Goal: Transaction & Acquisition: Purchase product/service

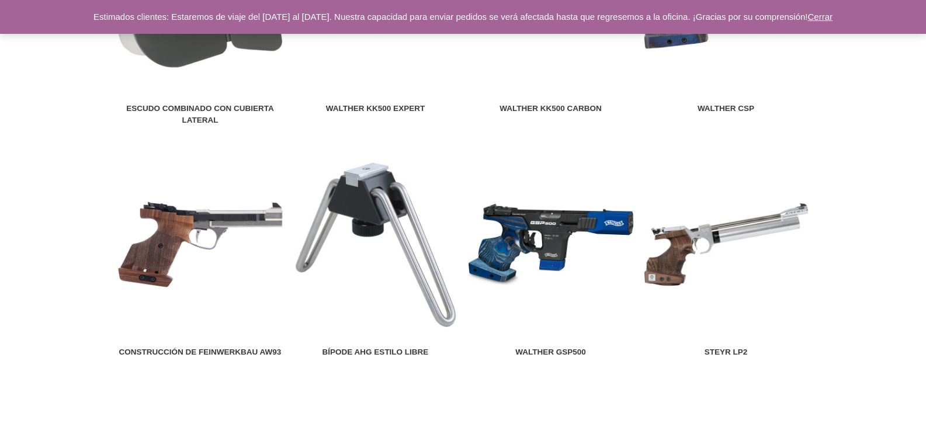
scroll to position [1461, 0]
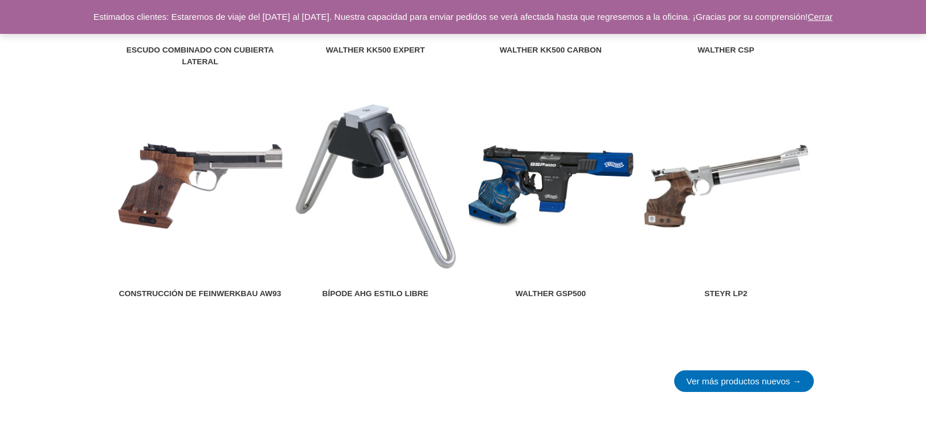
click at [742, 170] on img at bounding box center [727, 186] width 166 height 166
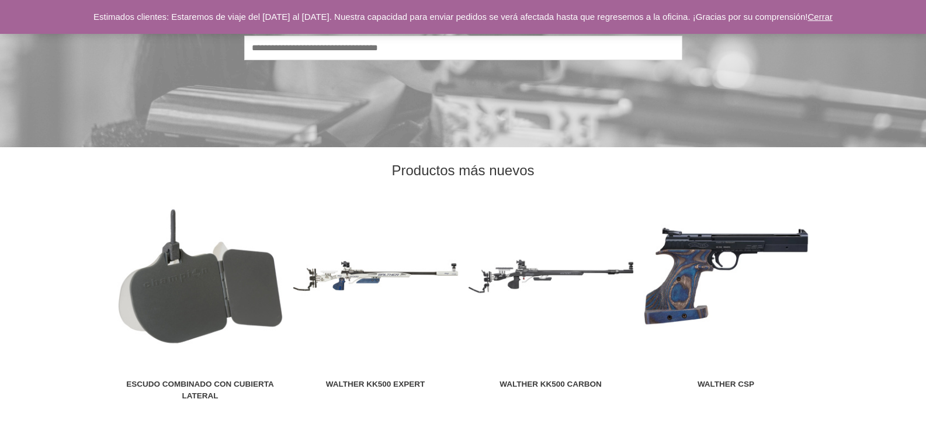
scroll to position [1111, 0]
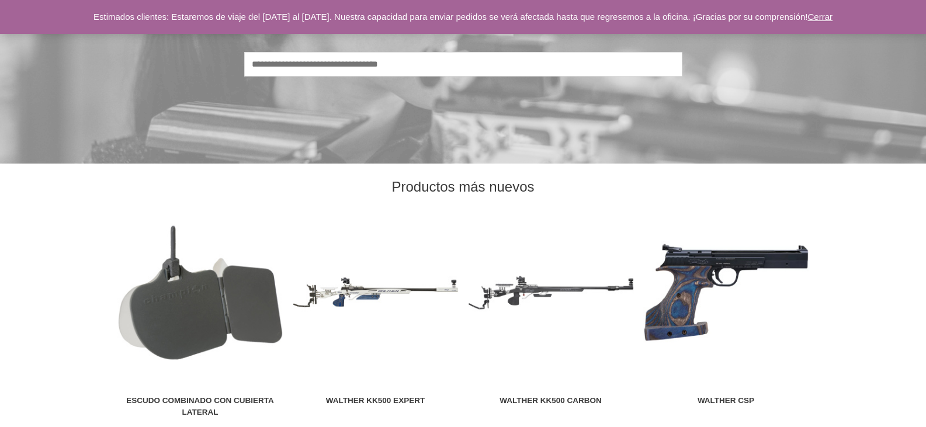
click at [833, 16] on font "Cerrar" at bounding box center [820, 17] width 25 height 10
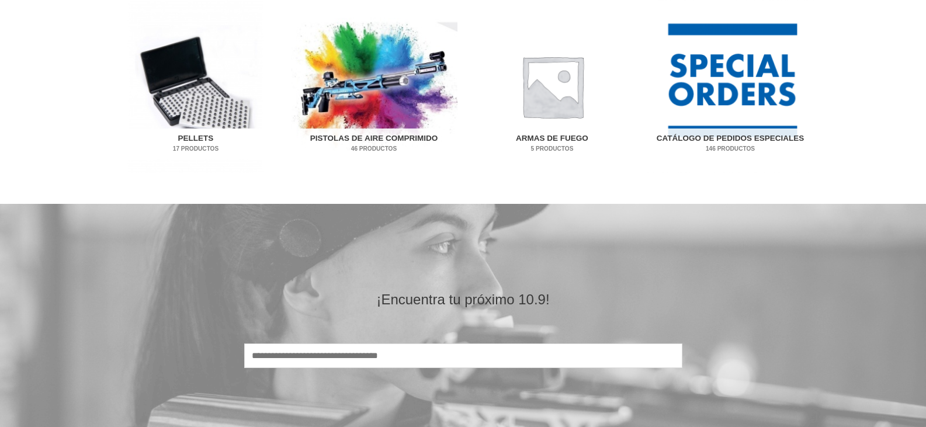
scroll to position [818, 0]
click at [198, 103] on img "Visita la categoría de productos Pellets" at bounding box center [196, 87] width 167 height 174
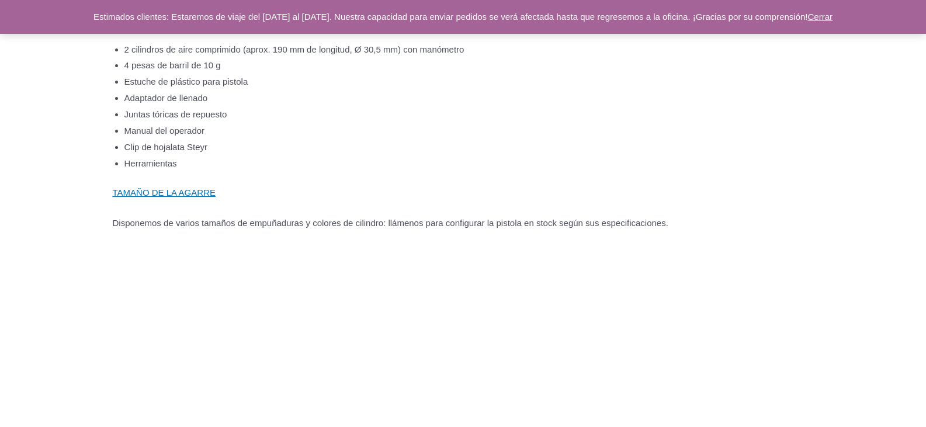
scroll to position [1169, 0]
click at [155, 199] on font "TAMAÑO DE LA AGARRE" at bounding box center [164, 194] width 103 height 10
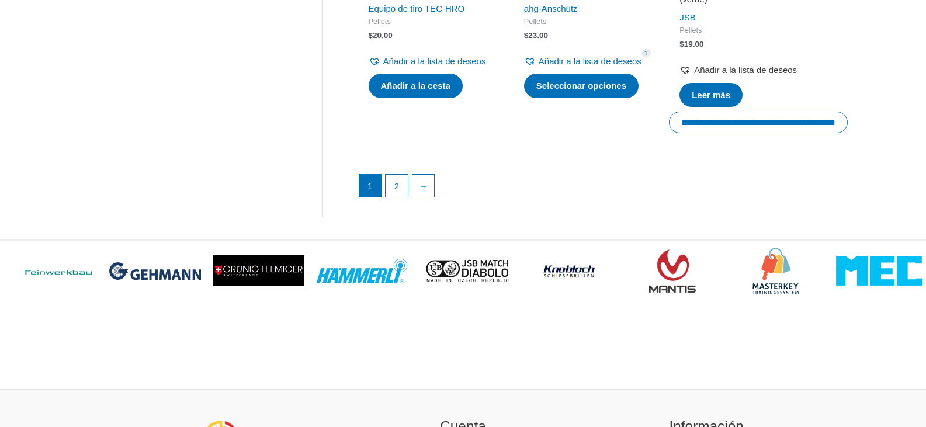
scroll to position [1812, 0]
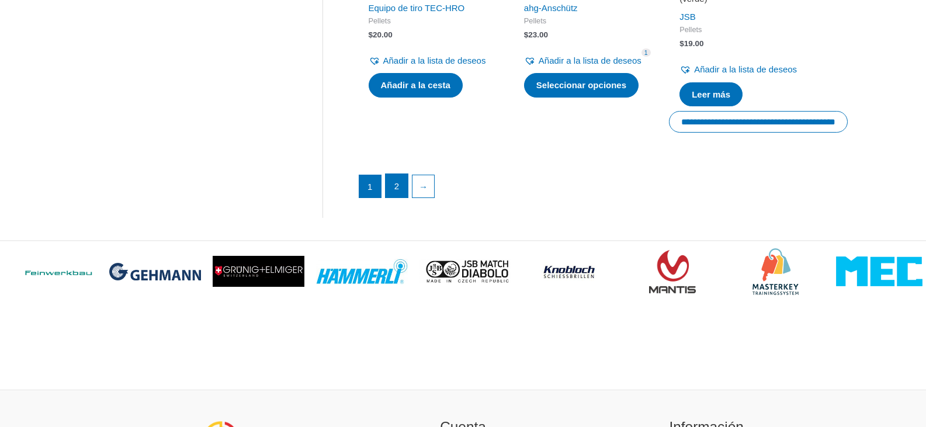
click at [399, 191] on font "2" at bounding box center [397, 186] width 5 height 10
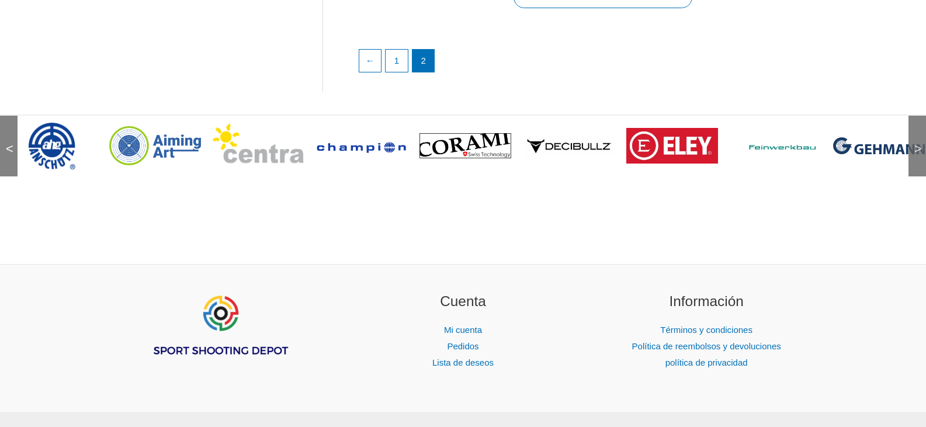
scroll to position [532, 0]
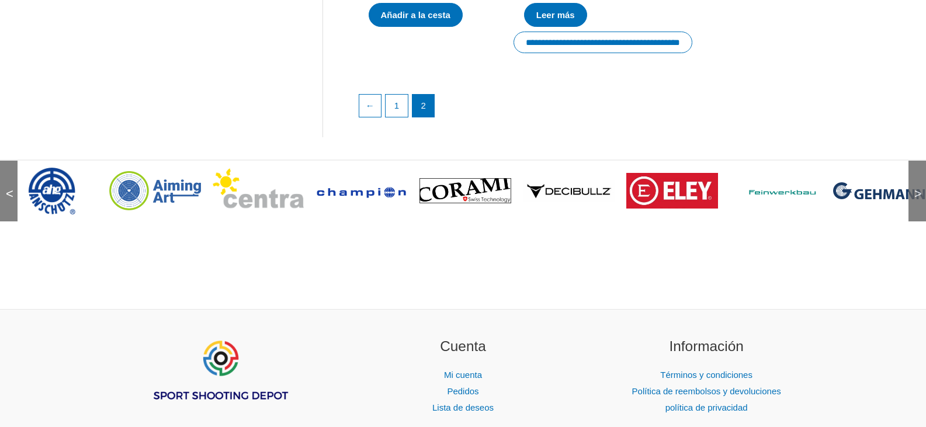
click at [8, 201] on font "<" at bounding box center [10, 193] width 8 height 15
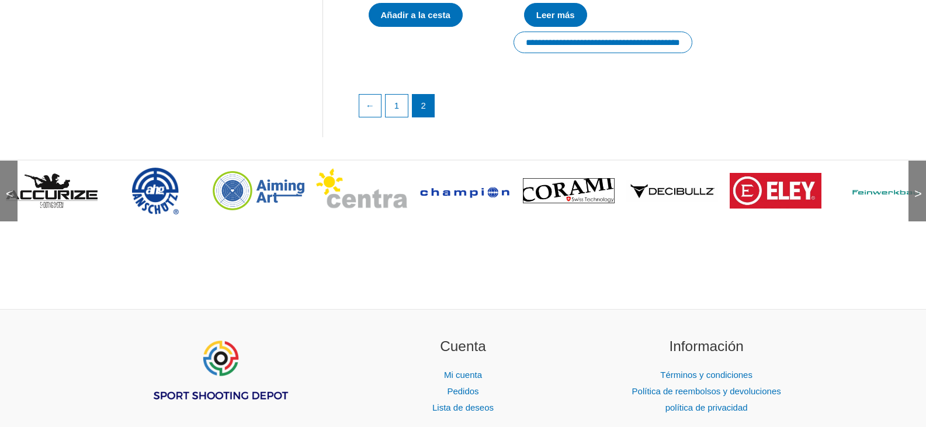
click at [8, 201] on font "<" at bounding box center [10, 193] width 8 height 15
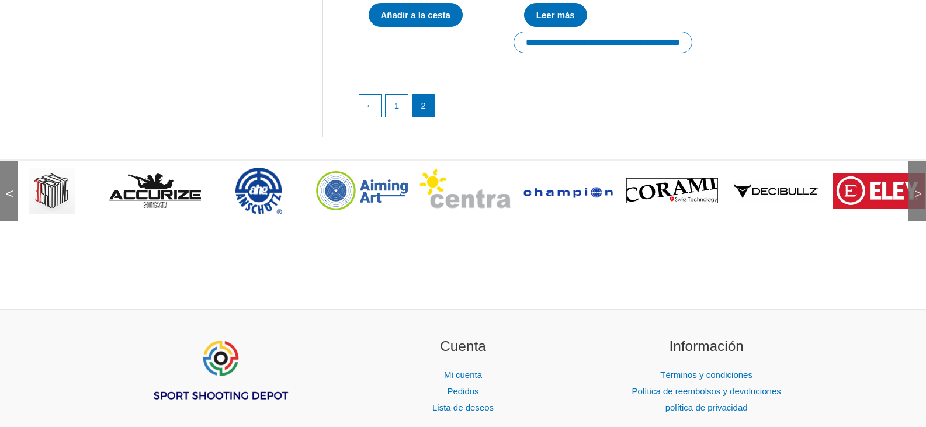
click at [7, 201] on font "<" at bounding box center [10, 193] width 8 height 15
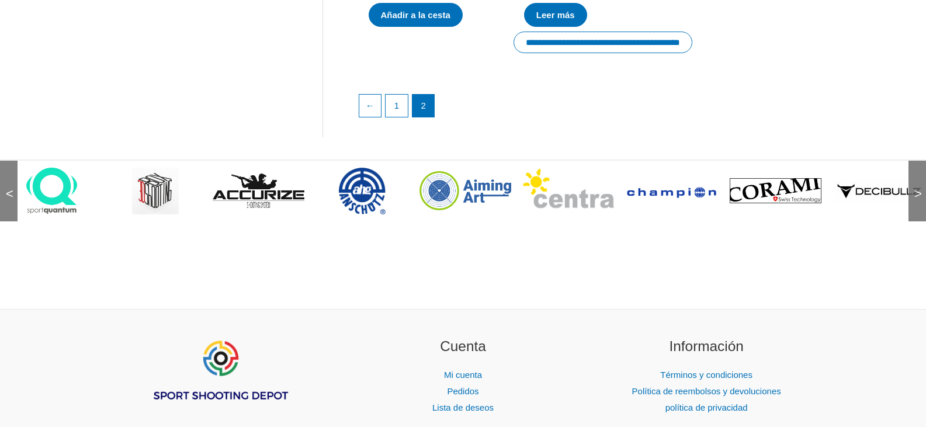
click at [6, 201] on font "<" at bounding box center [10, 193] width 8 height 15
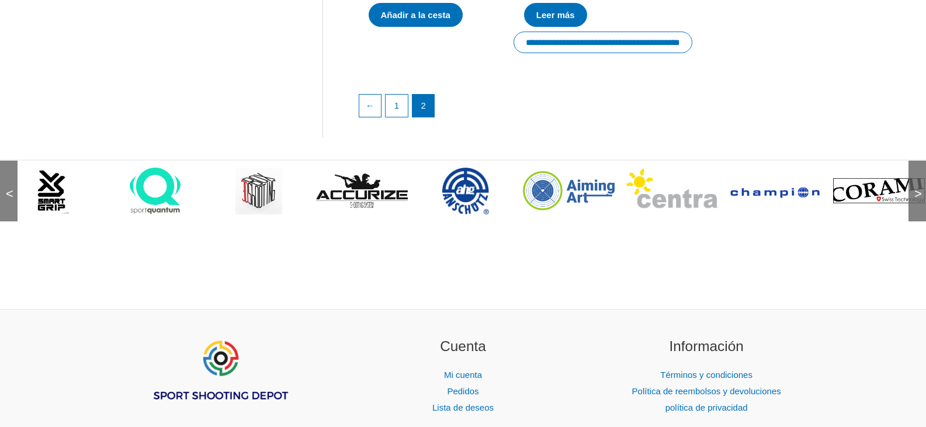
click at [5, 205] on div "<" at bounding box center [9, 191] width 18 height 61
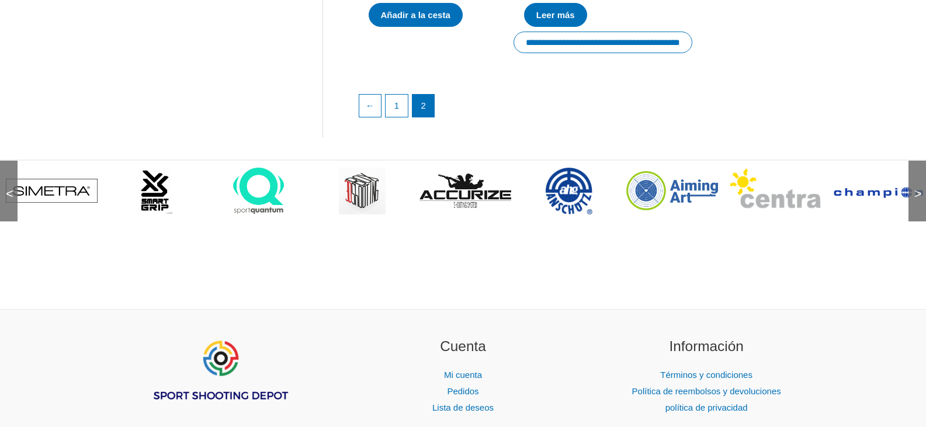
click at [5, 188] on span "<" at bounding box center [6, 183] width 12 height 12
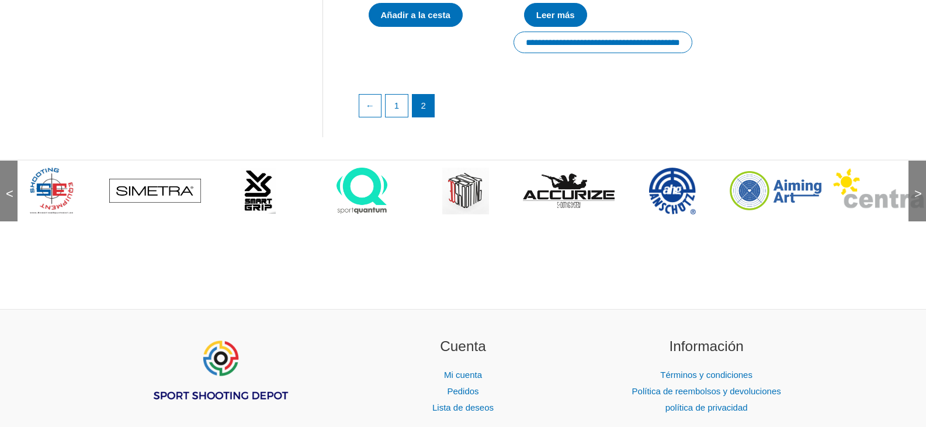
click at [5, 188] on span "<" at bounding box center [6, 183] width 12 height 12
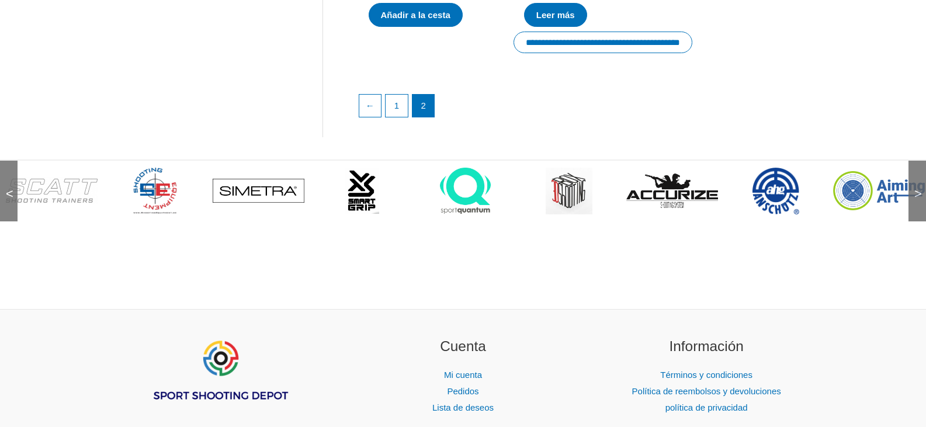
click at [5, 188] on span "<" at bounding box center [6, 183] width 12 height 12
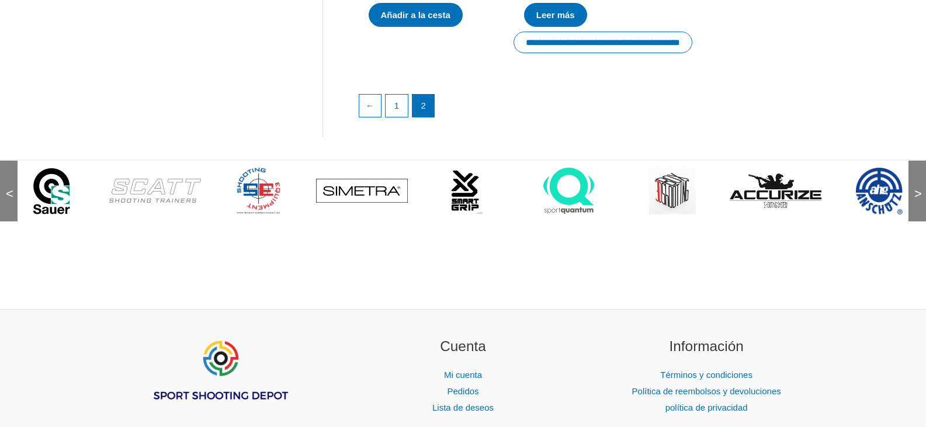
click at [251, 201] on img at bounding box center [258, 191] width 43 height 47
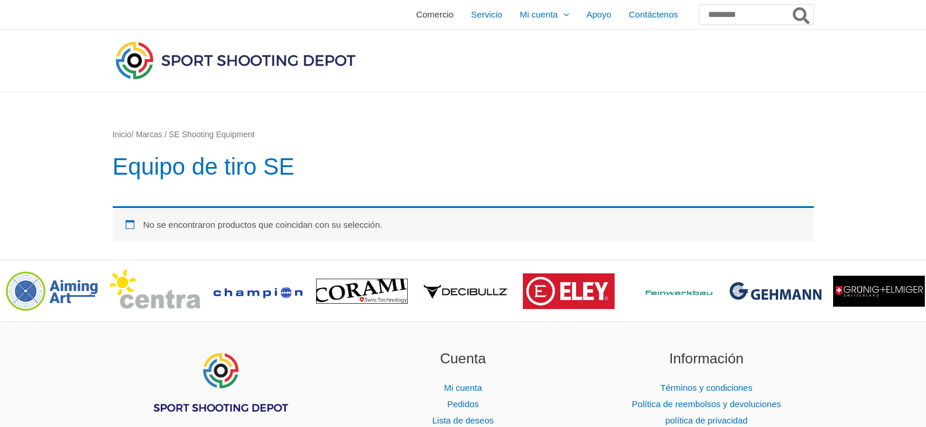
click at [416, 16] on font "Comercio" at bounding box center [434, 14] width 37 height 10
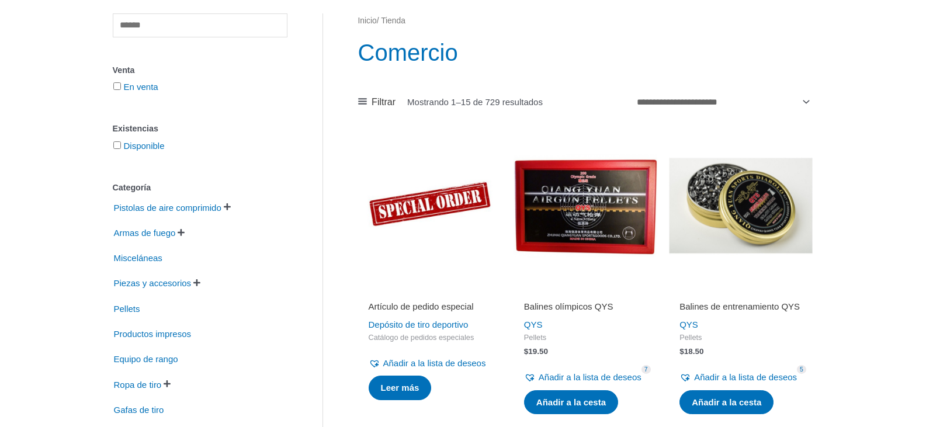
scroll to position [117, 0]
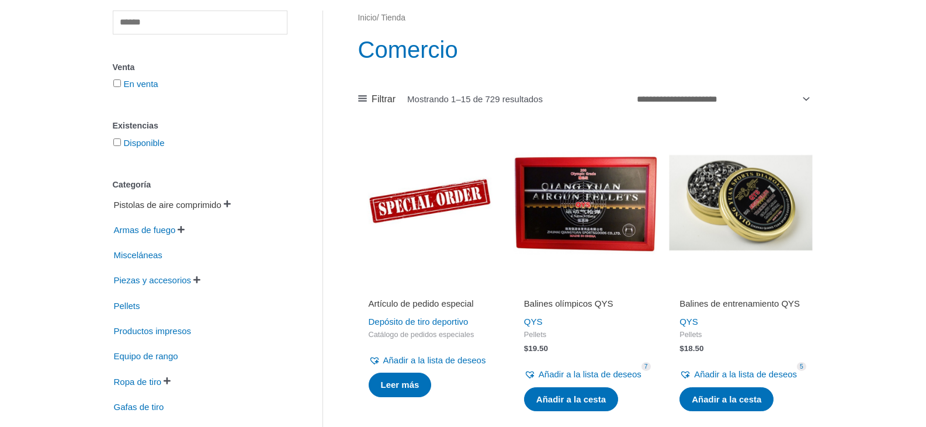
click at [173, 205] on font "Pistolas de aire comprimido" at bounding box center [168, 205] width 108 height 10
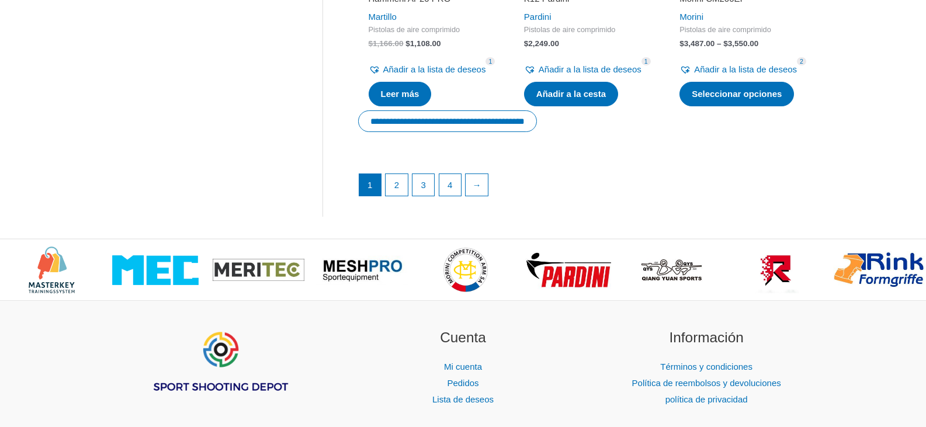
scroll to position [1870, 0]
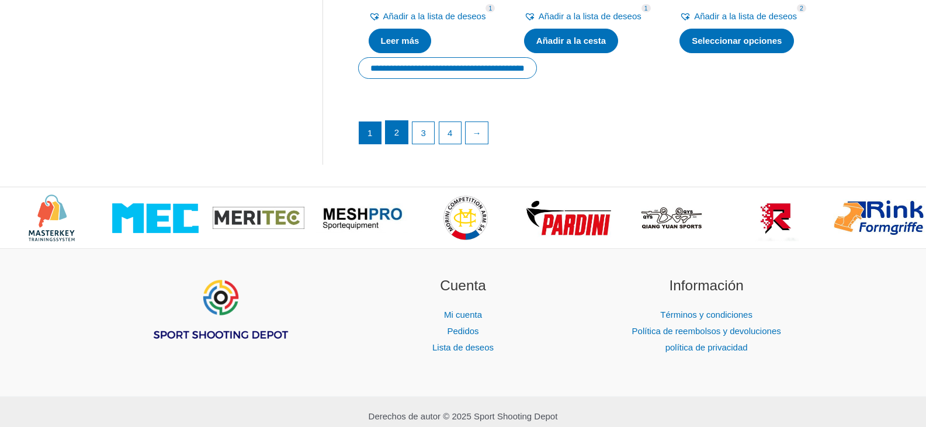
click at [394, 144] on link "2" at bounding box center [397, 132] width 22 height 23
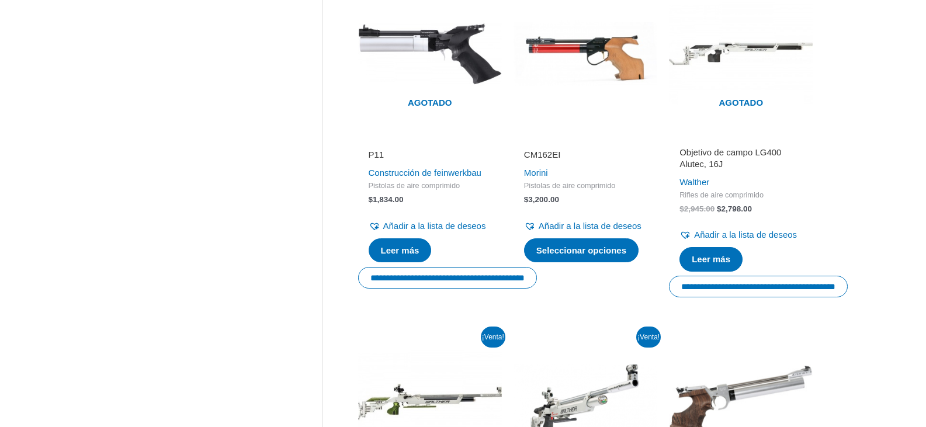
scroll to position [1286, 0]
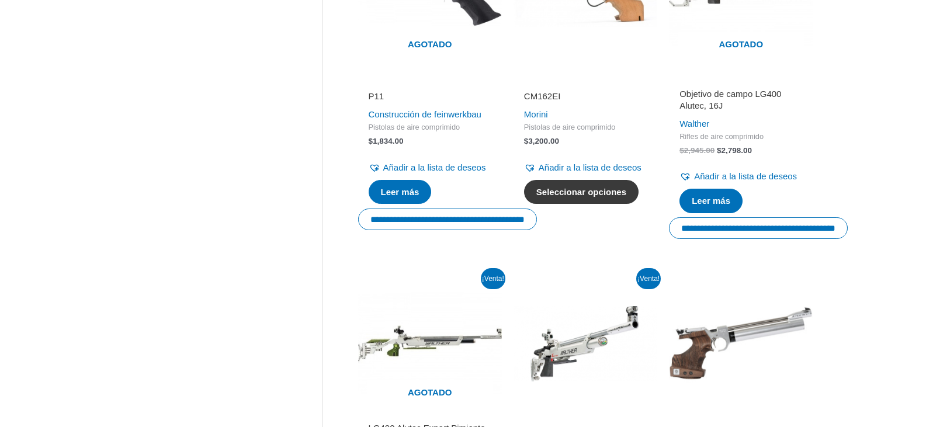
click at [551, 197] on font "Seleccionar opciones" at bounding box center [582, 192] width 90 height 10
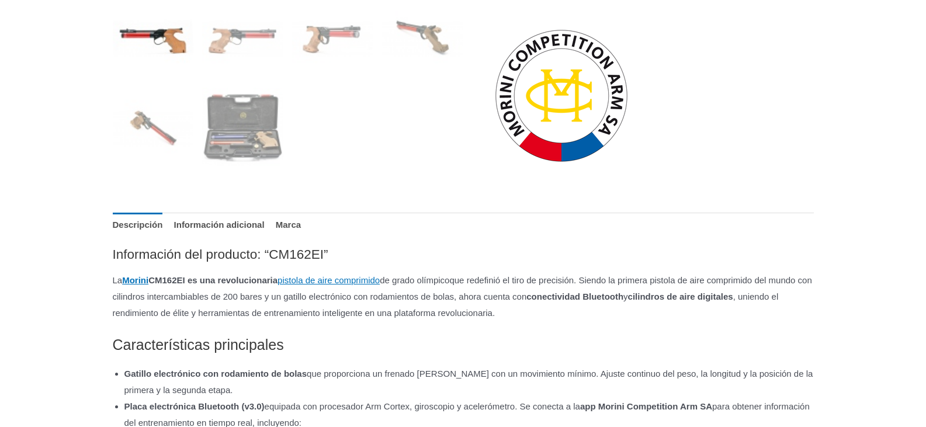
scroll to position [526, 0]
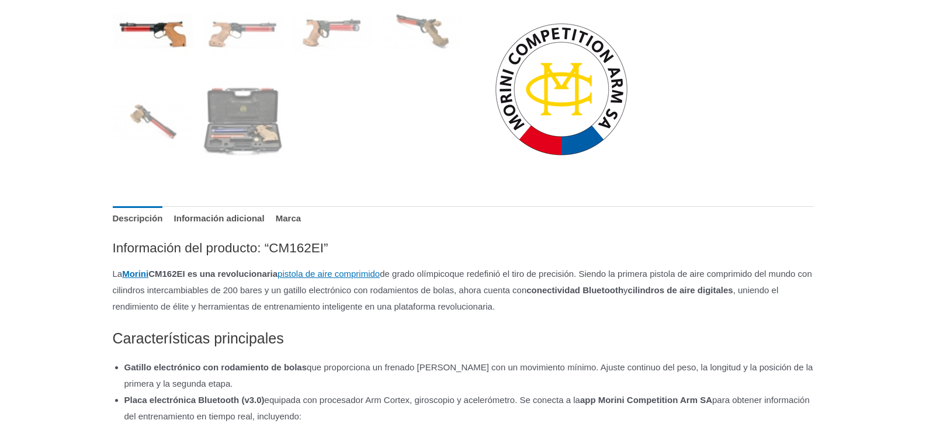
drag, startPoint x: 629, startPoint y: 103, endPoint x: 402, endPoint y: 146, distance: 231.8
click at [402, 146] on ol at bounding box center [288, 81] width 351 height 180
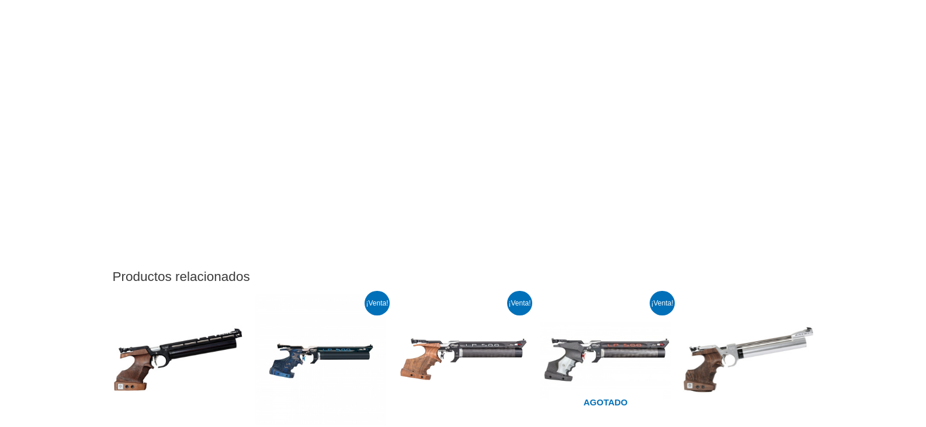
scroll to position [1870, 0]
